Goal: Task Accomplishment & Management: Complete application form

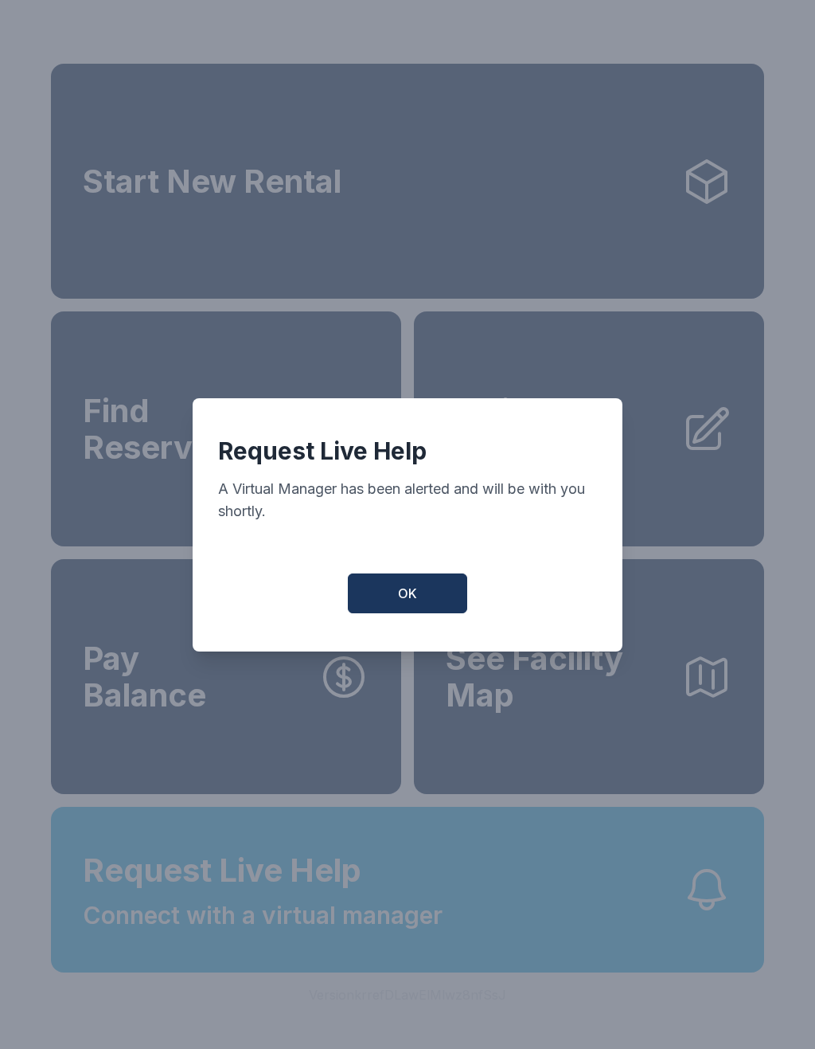
click at [432, 612] on button "OK" at bounding box center [407, 593] width 119 height 40
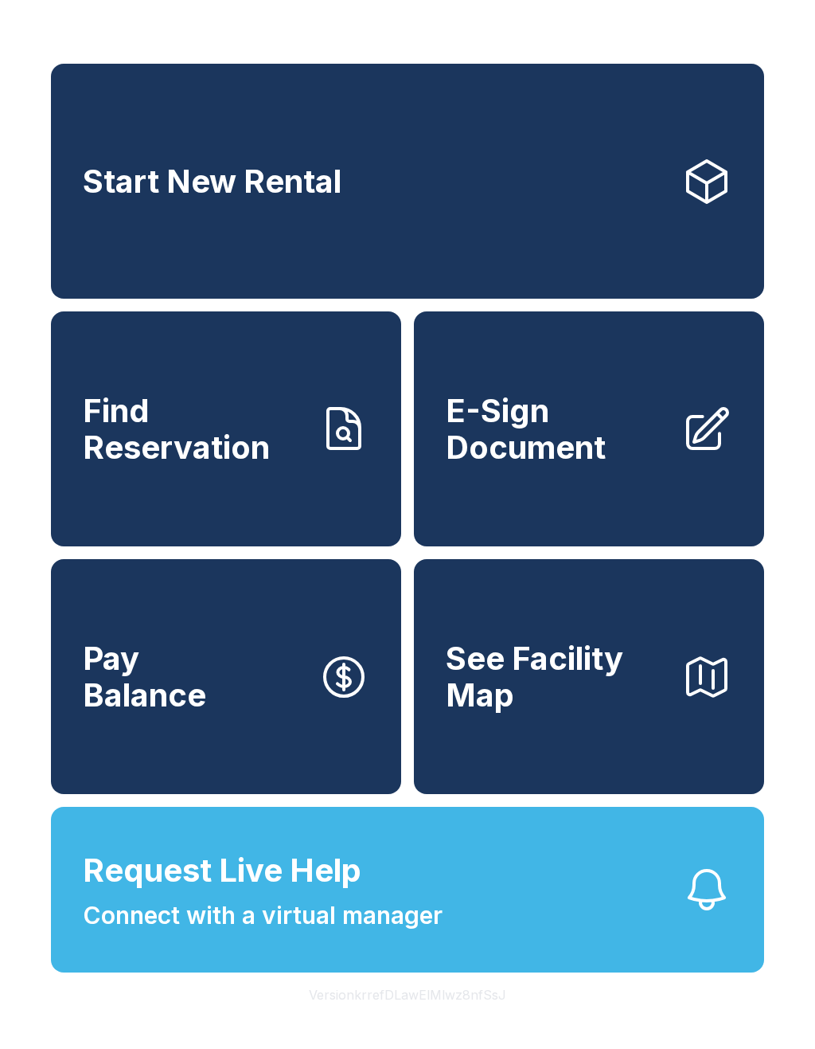
click at [275, 212] on link "Start New Rental" at bounding box center [407, 181] width 713 height 235
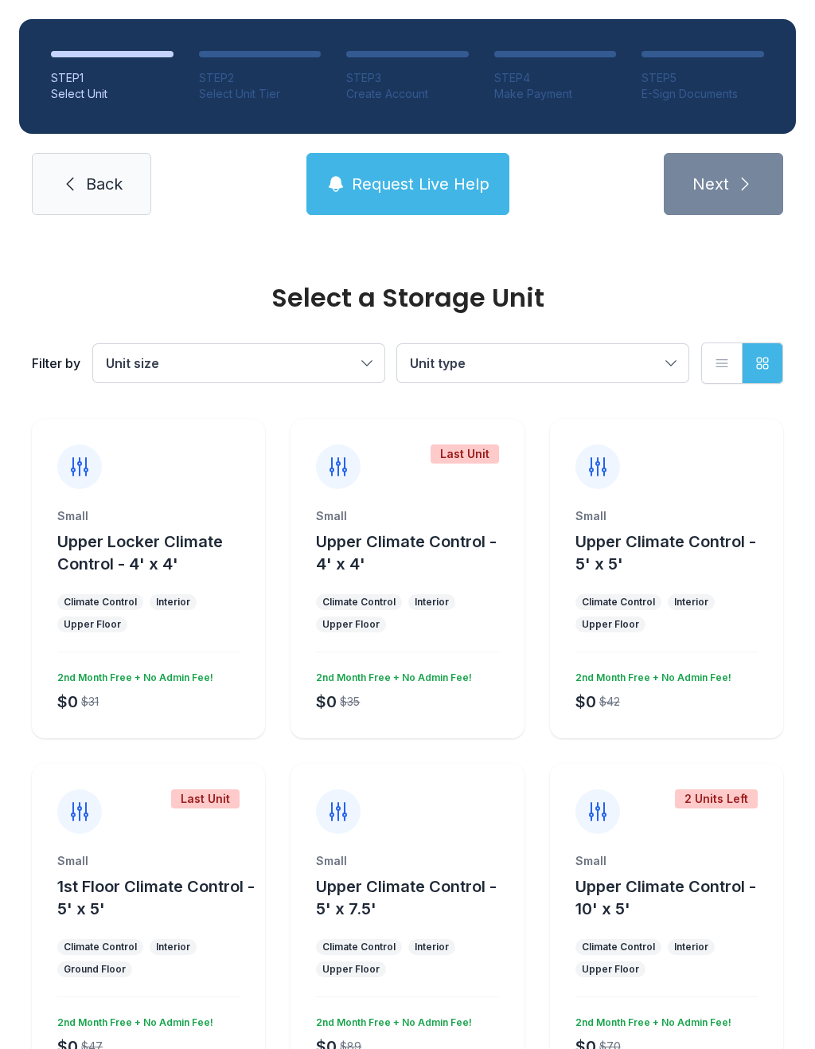
click at [678, 370] on button "Unit type" at bounding box center [542, 363] width 291 height 38
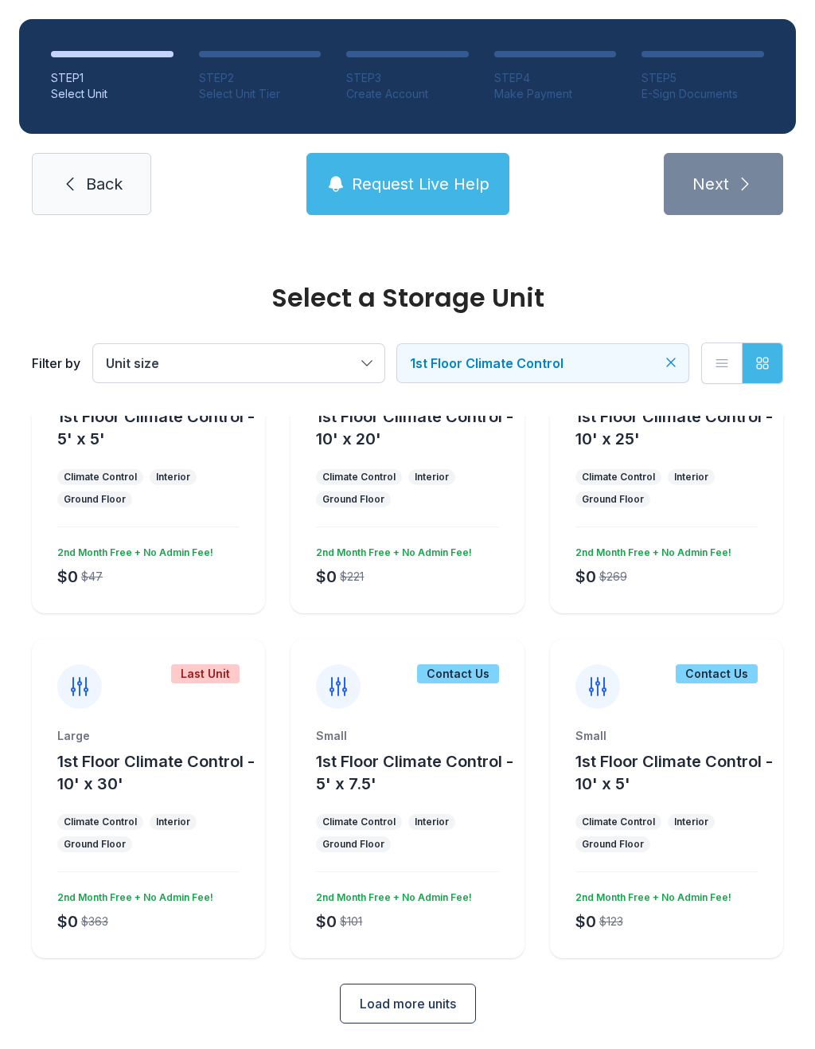
scroll to position [124, 0]
click at [550, 1019] on div "Load more units" at bounding box center [408, 1004] width 752 height 40
click at [94, 187] on span "Back" at bounding box center [104, 184] width 37 height 22
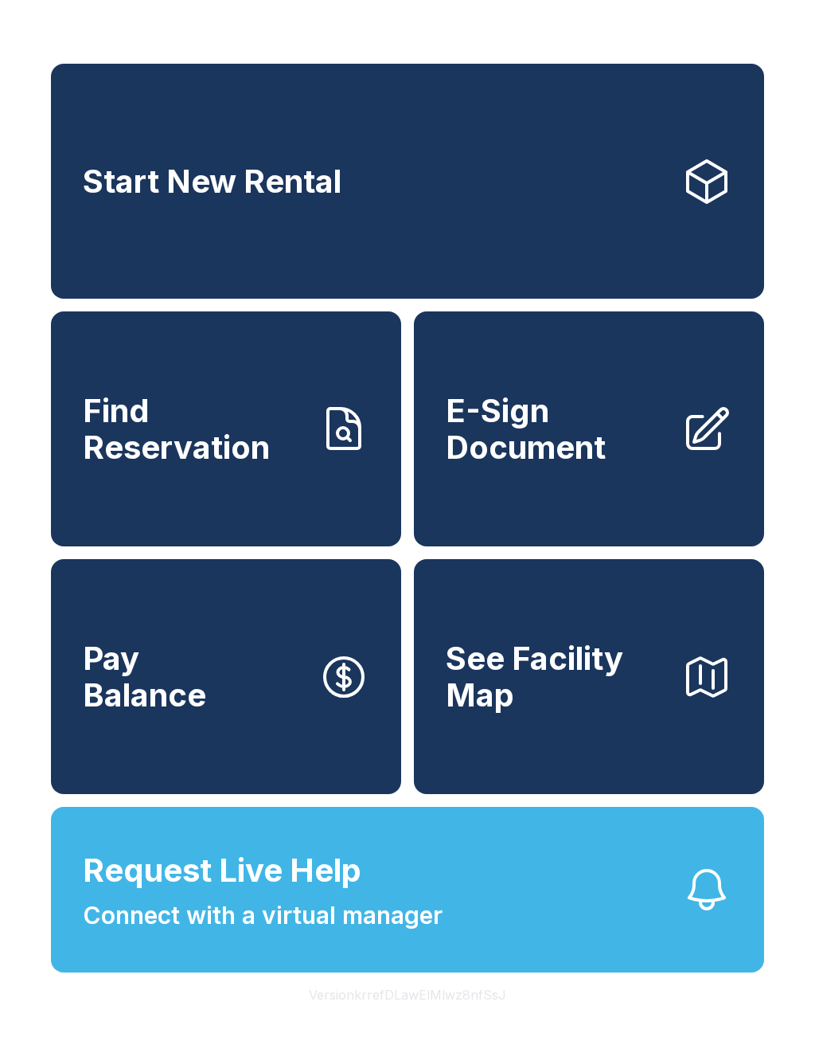
click at [615, 465] on span "E-Sign Document" at bounding box center [557, 429] width 223 height 72
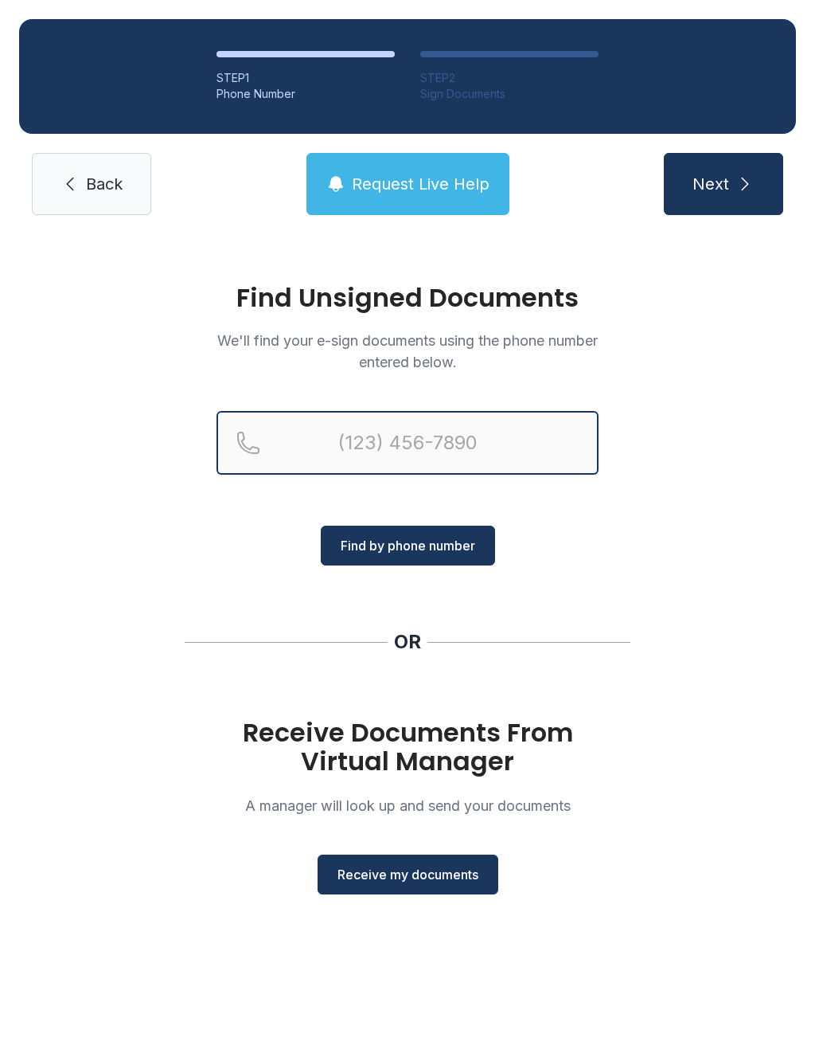
click at [334, 436] on input "Reservation phone number" at bounding box center [408, 443] width 382 height 64
type input "[PHONE_NUMBER]"
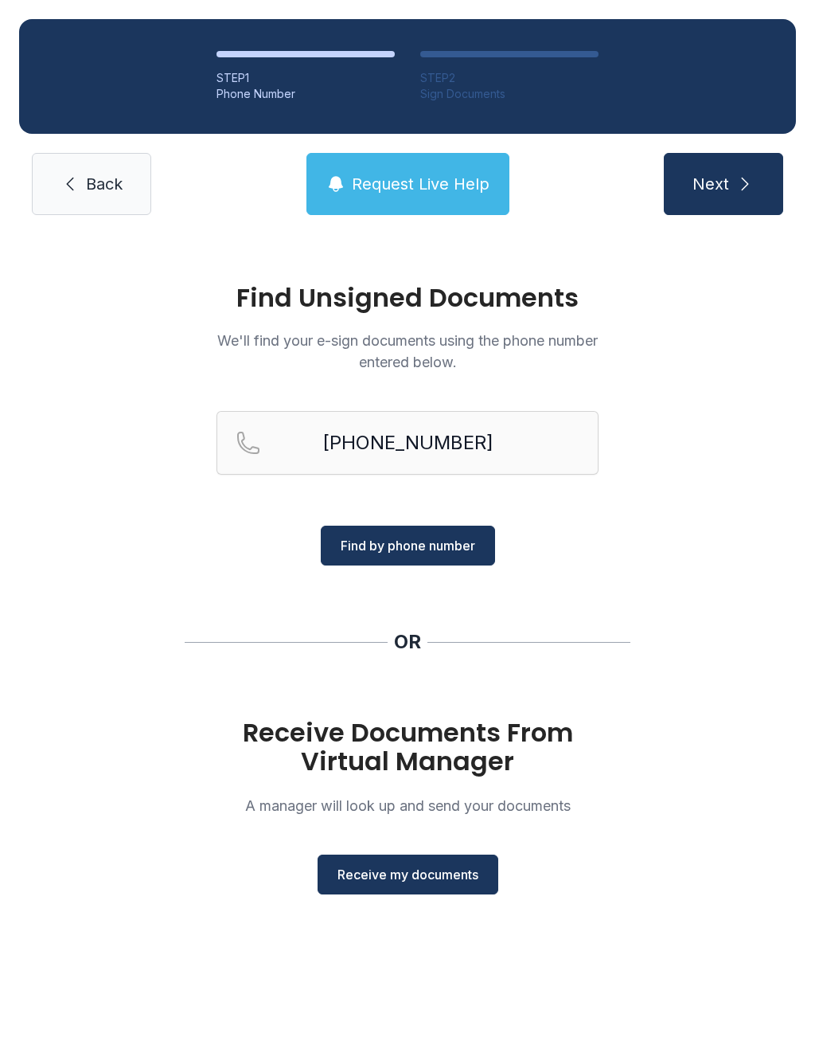
click at [437, 542] on span "Find by phone number" at bounding box center [408, 545] width 135 height 19
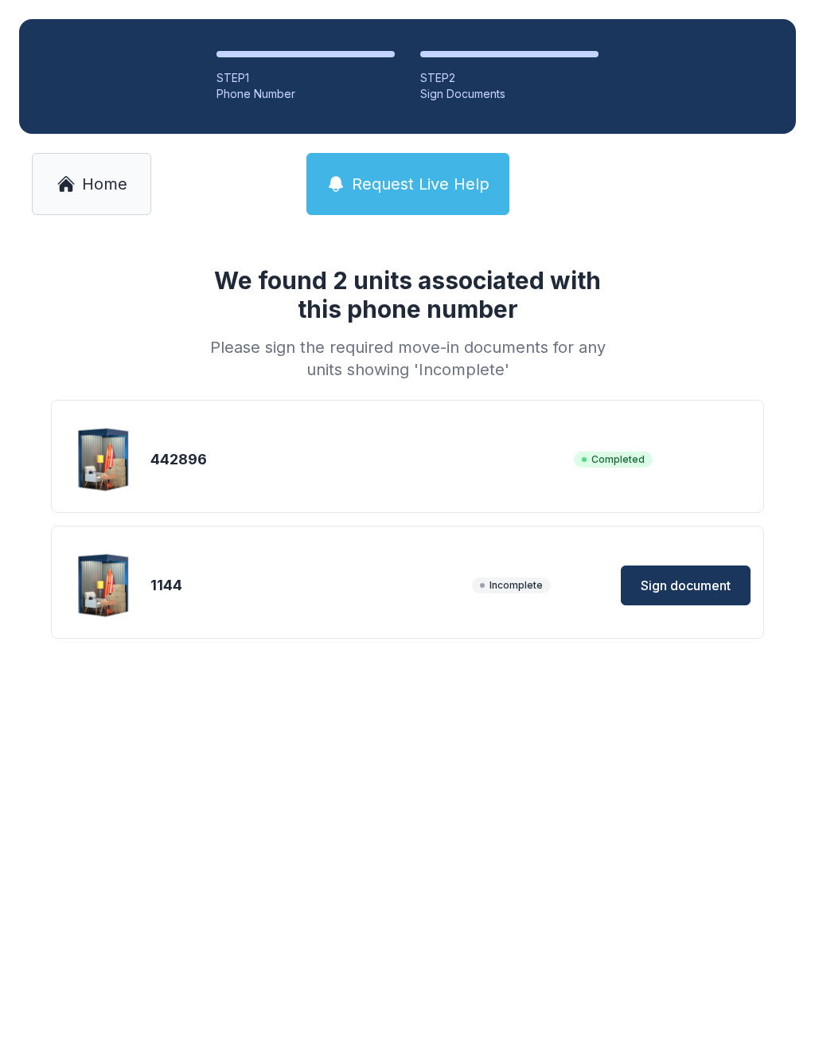
click at [685, 587] on span "Sign document" at bounding box center [686, 585] width 90 height 19
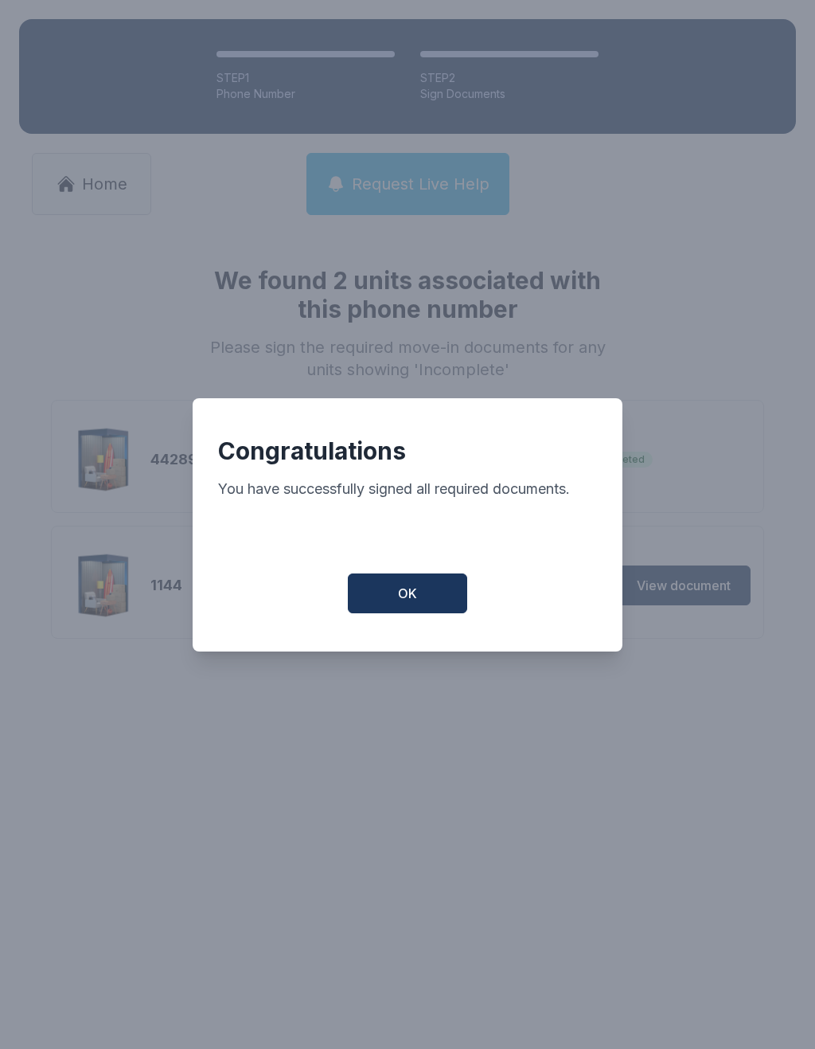
click at [416, 594] on span "OK" at bounding box center [407, 593] width 19 height 19
